Goal: Task Accomplishment & Management: Manage account settings

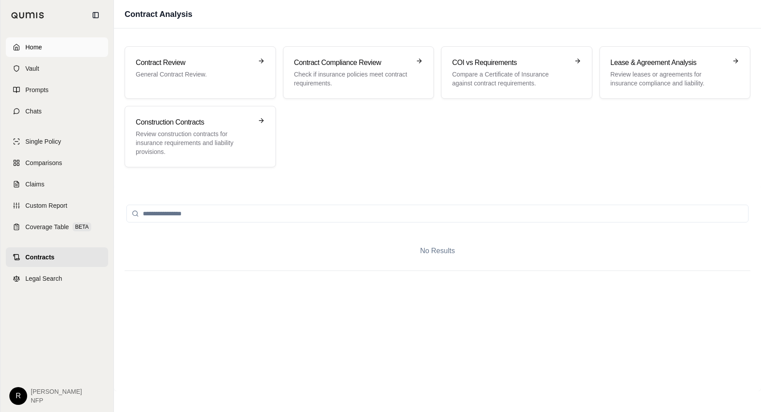
click at [26, 46] on span "Home" at bounding box center [33, 47] width 16 height 9
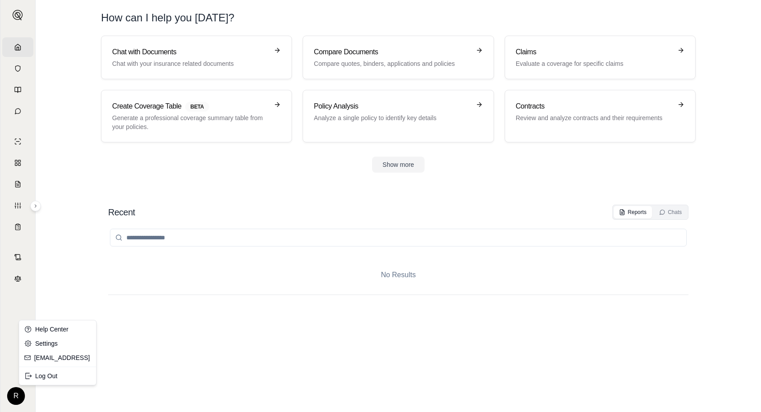
click at [20, 394] on html "Home Vault Prompts Chats Single Policy Comparisons Claims Custom Report Coverag…" at bounding box center [380, 206] width 761 height 412
click at [36, 374] on div "Log Out" at bounding box center [38, 376] width 73 height 14
